Goal: Task Accomplishment & Management: Complete application form

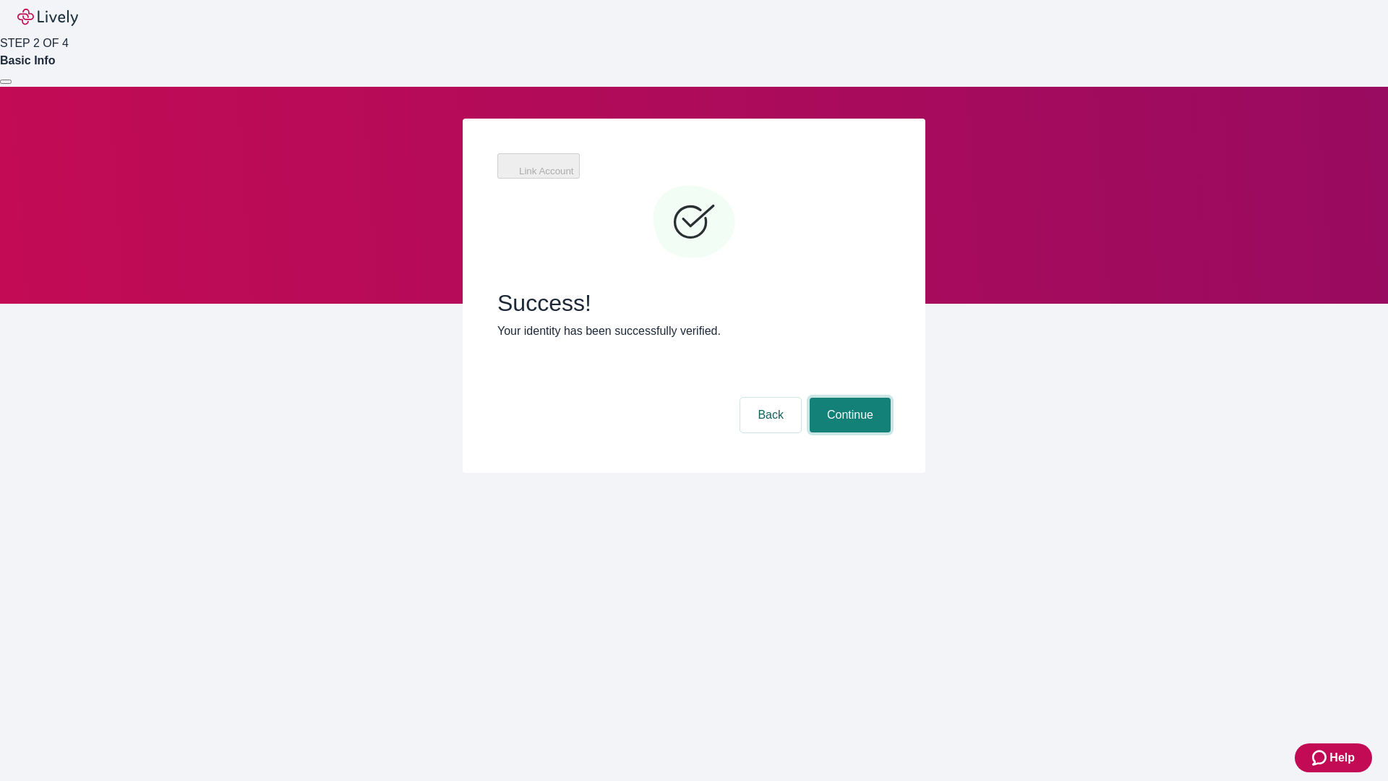
click at [848, 398] on button "Continue" at bounding box center [850, 415] width 81 height 35
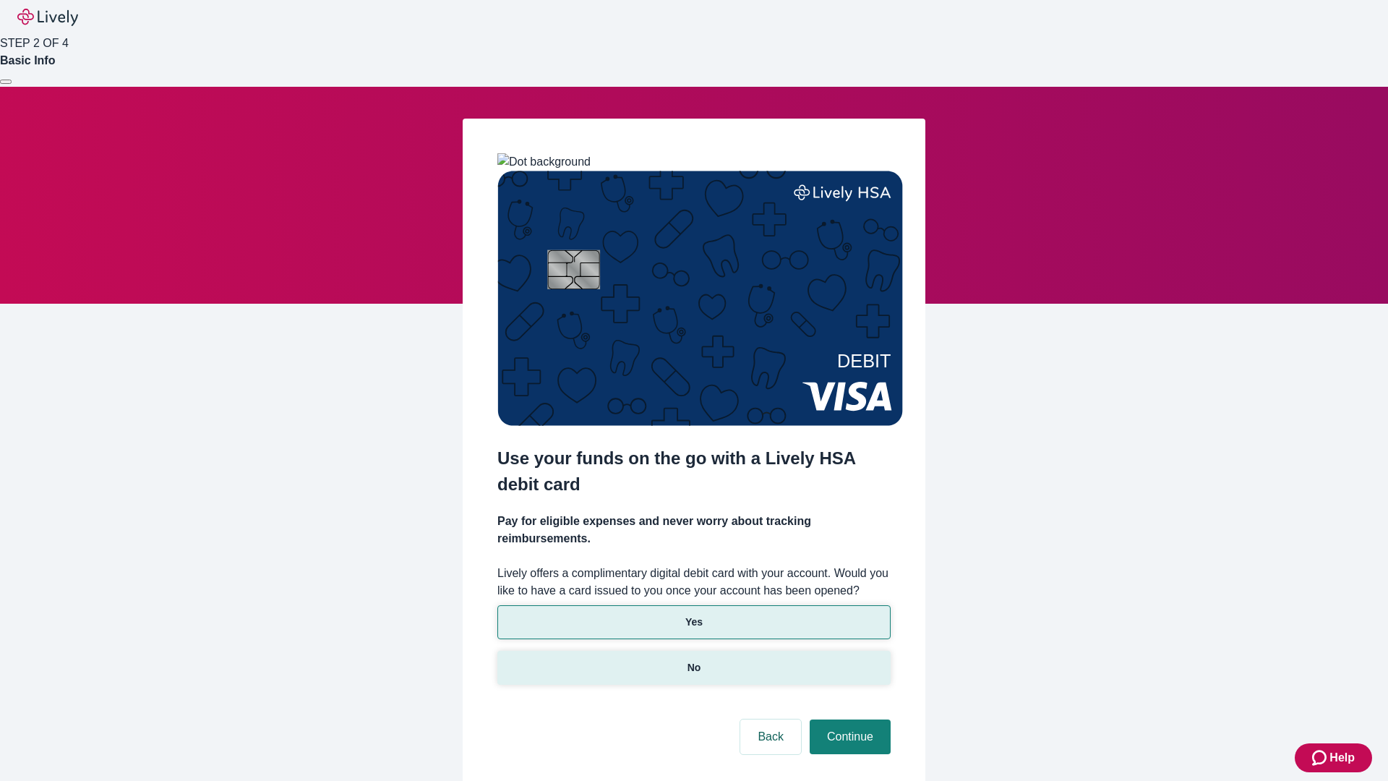
click at [693, 660] on p "No" at bounding box center [695, 667] width 14 height 15
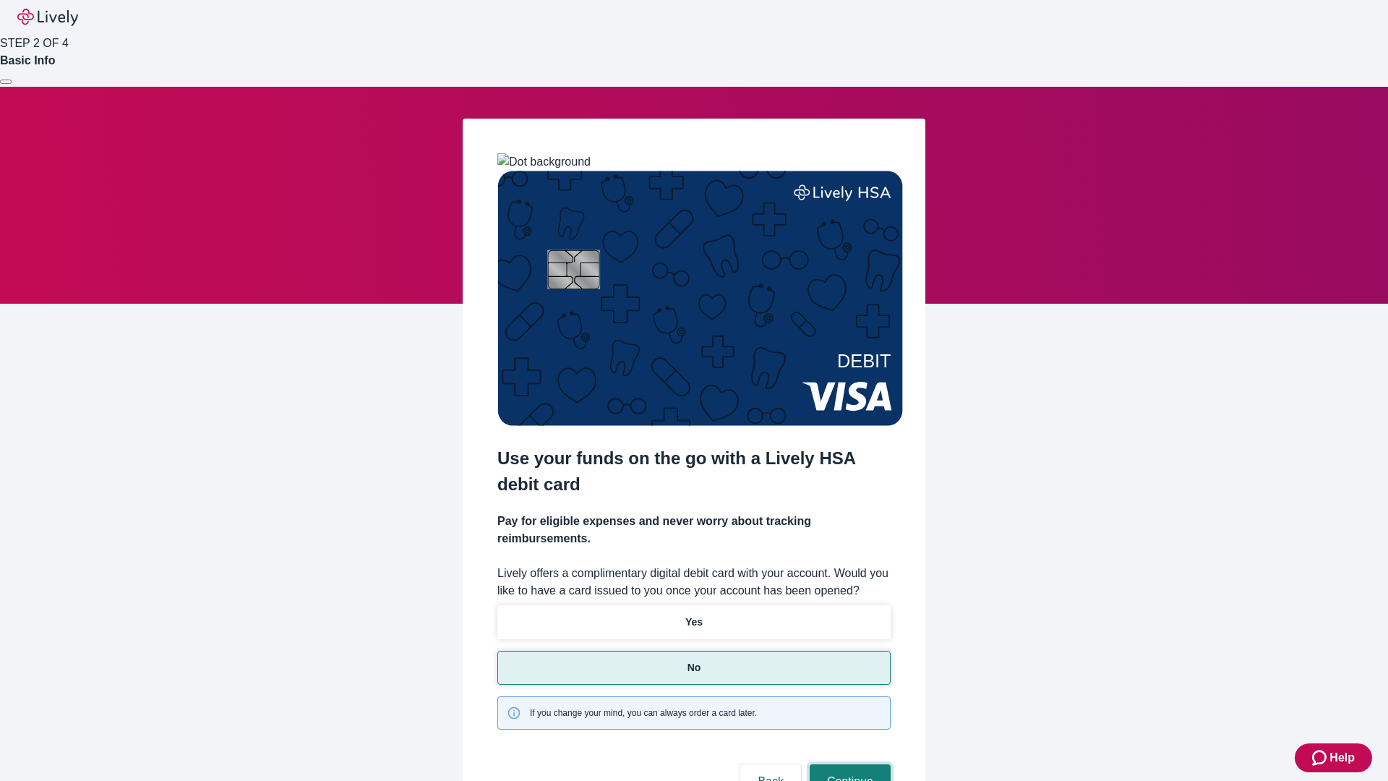
click at [848, 764] on button "Continue" at bounding box center [850, 781] width 81 height 35
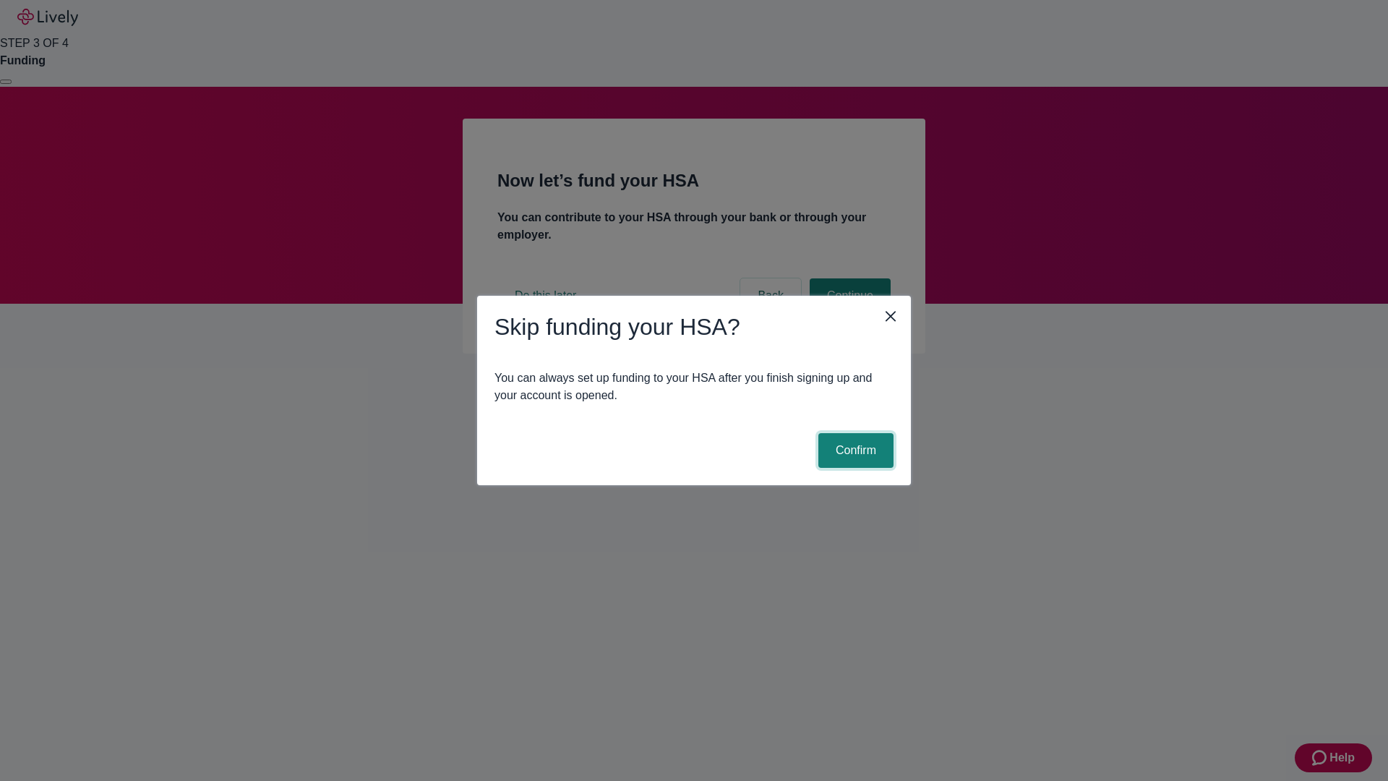
click at [854, 450] on button "Confirm" at bounding box center [856, 450] width 75 height 35
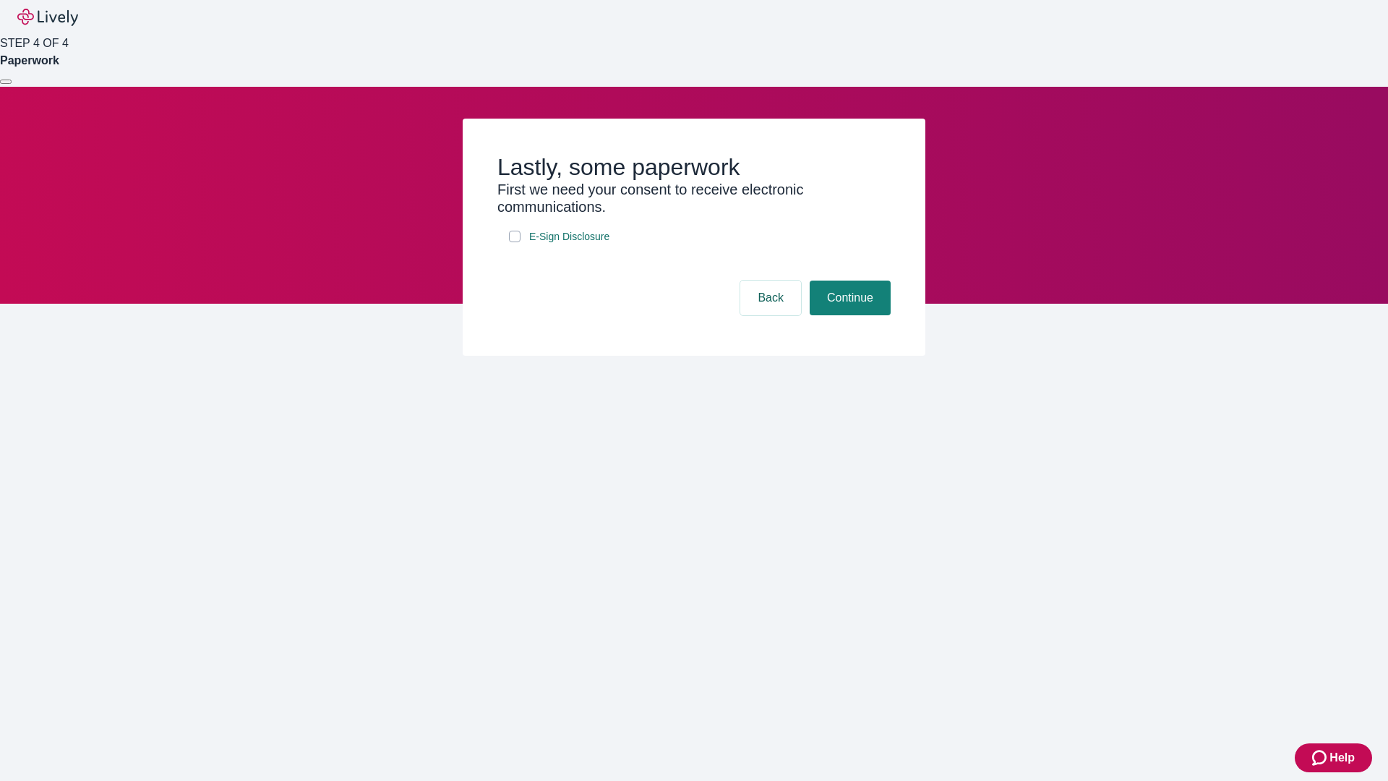
click at [515, 242] on input "E-Sign Disclosure" at bounding box center [515, 237] width 12 height 12
checkbox input "true"
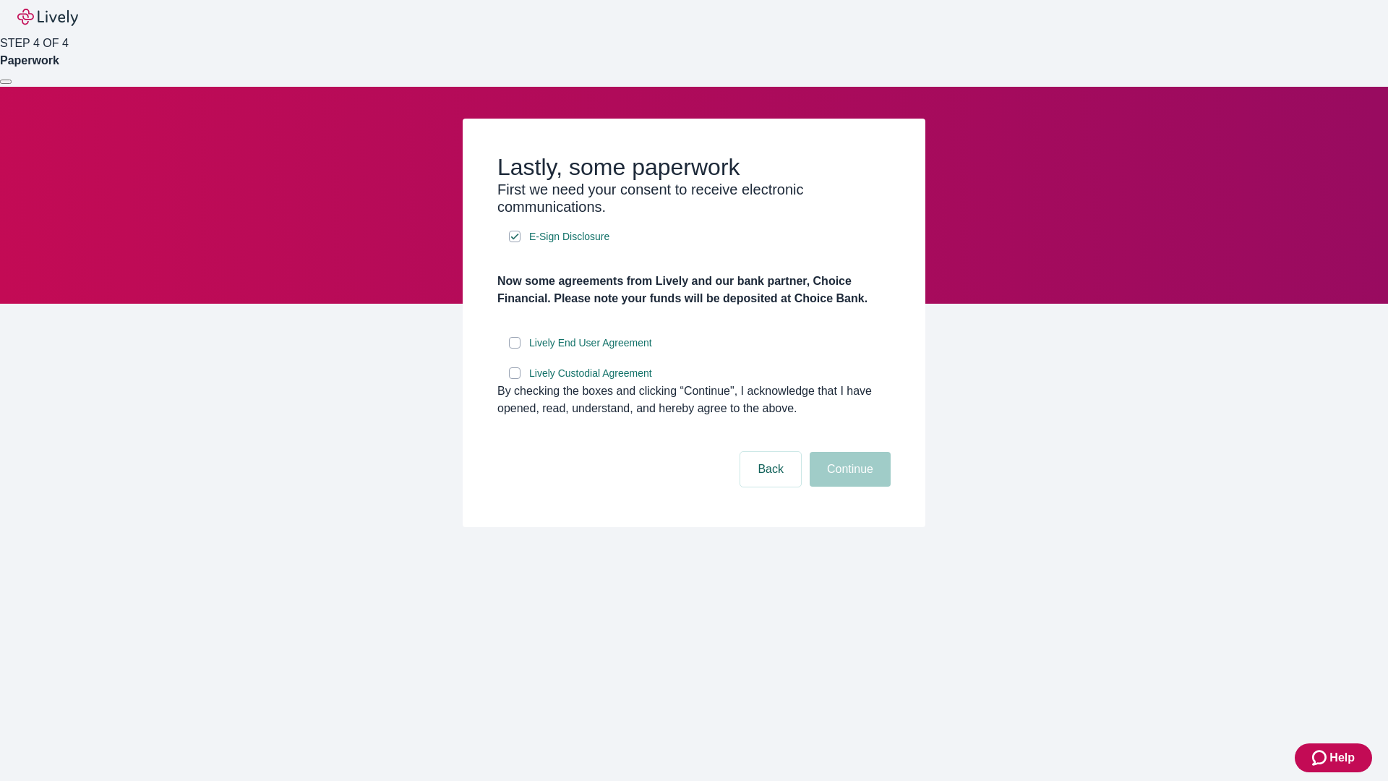
click at [515, 349] on input "Lively End User Agreement" at bounding box center [515, 343] width 12 height 12
checkbox input "true"
click at [515, 379] on input "Lively Custodial Agreement" at bounding box center [515, 373] width 12 height 12
checkbox input "true"
click at [848, 487] on button "Continue" at bounding box center [850, 469] width 81 height 35
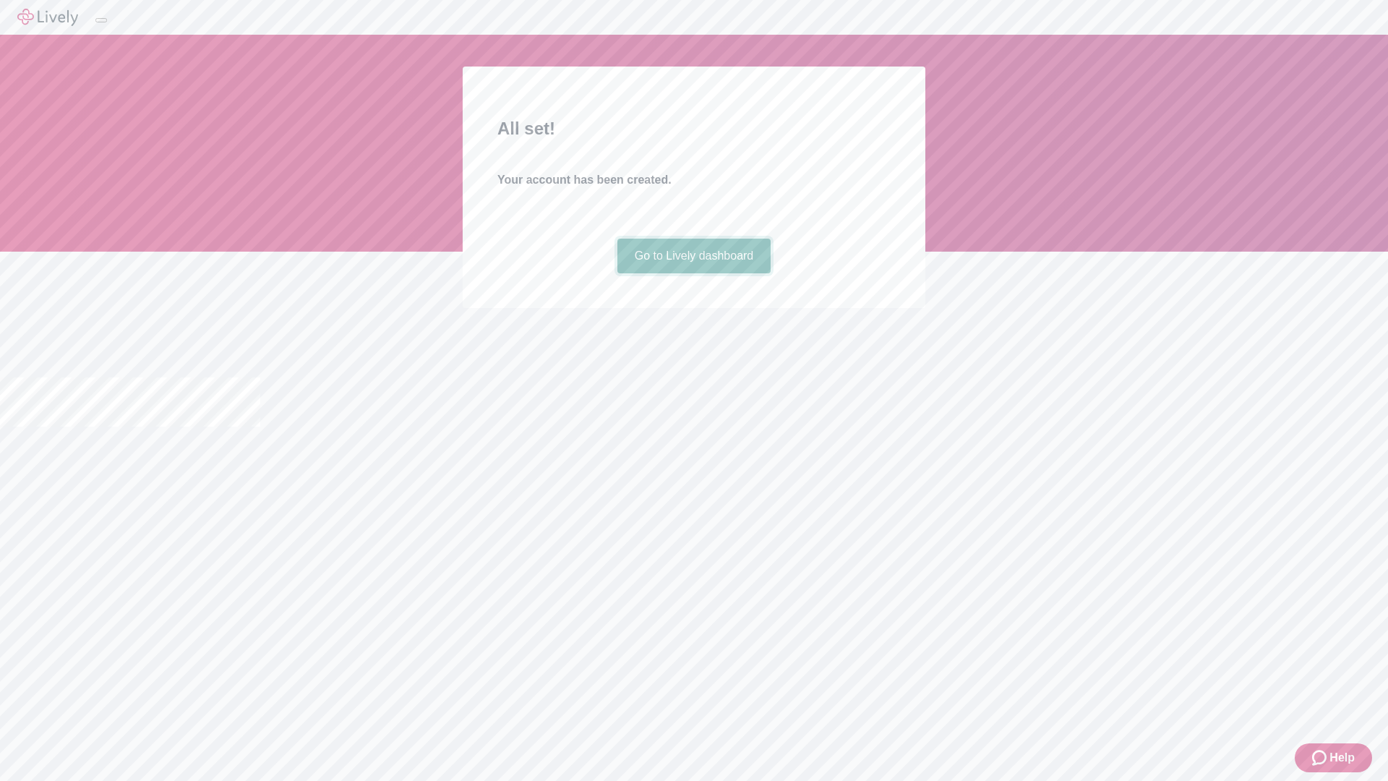
click at [693, 273] on link "Go to Lively dashboard" at bounding box center [694, 256] width 154 height 35
